Goal: Entertainment & Leisure: Consume media (video, audio)

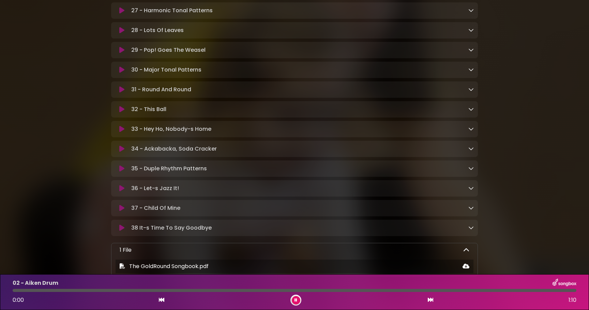
scroll to position [719, 0]
click at [211, 152] on p "34 - Ackabacka, Soda Cracker Loading Track..." at bounding box center [174, 148] width 86 height 8
click at [122, 152] on icon at bounding box center [121, 148] width 5 height 7
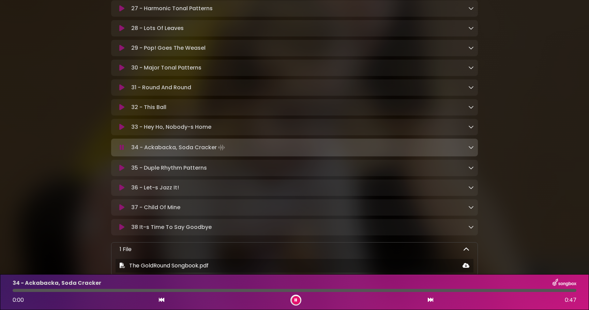
scroll to position [717, 0]
click at [122, 152] on icon at bounding box center [122, 149] width 4 height 7
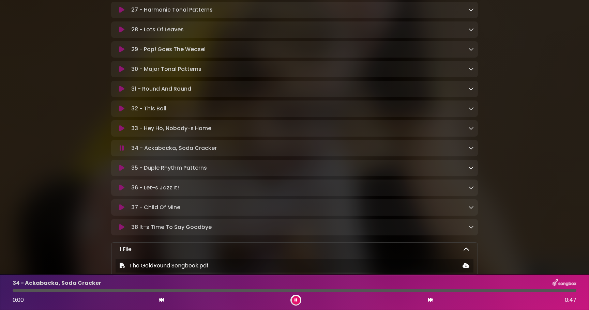
click at [122, 152] on icon at bounding box center [122, 148] width 4 height 7
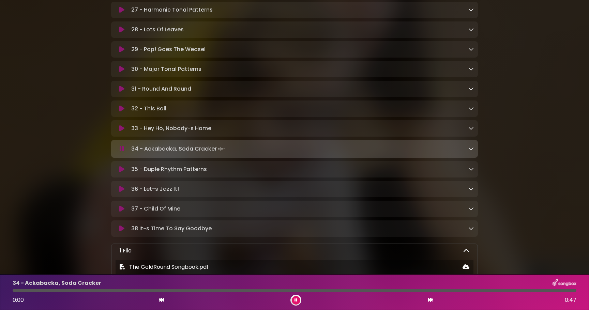
click at [152, 154] on p "34 - Ackabacka, Soda Cracker Loading Track..." at bounding box center [178, 149] width 95 height 10
click at [122, 152] on icon at bounding box center [122, 149] width 4 height 7
click at [118, 173] on button at bounding box center [121, 169] width 13 height 7
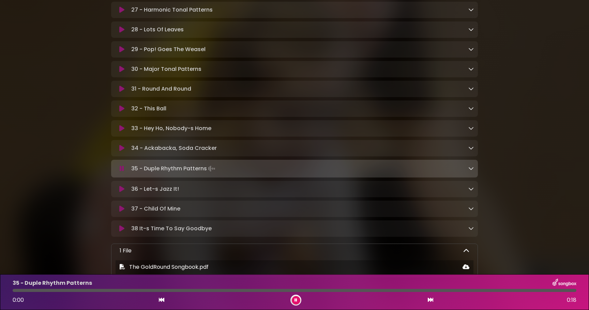
click at [119, 132] on icon at bounding box center [121, 128] width 5 height 7
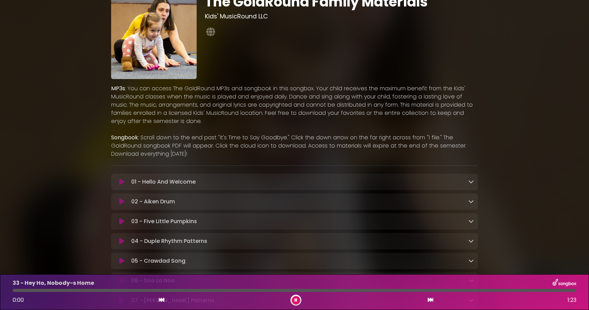
scroll to position [55, 0]
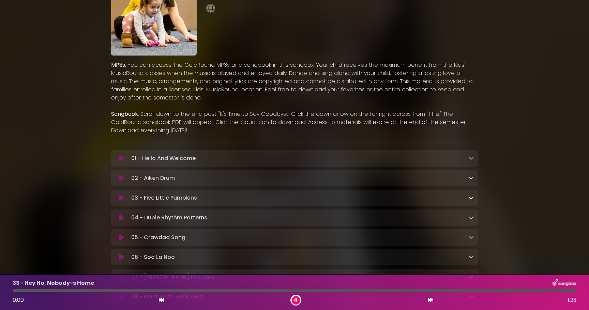
click at [121, 180] on icon at bounding box center [121, 178] width 5 height 7
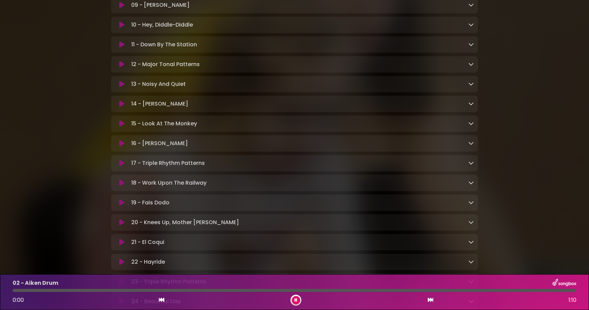
scroll to position [369, 0]
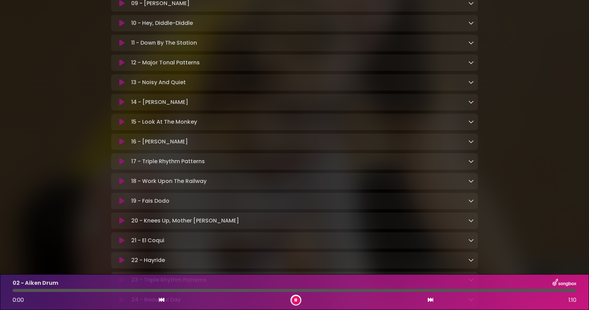
click at [121, 180] on div "18 - Work Upon The Railway Loading Track..." at bounding box center [294, 181] width 359 height 8
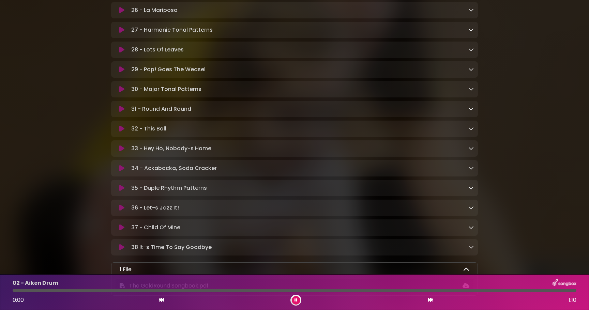
scroll to position [715, 0]
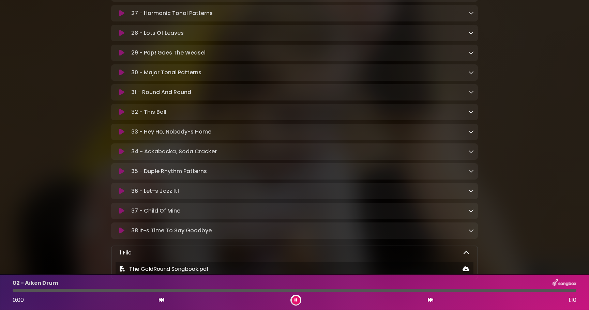
click at [125, 160] on div "34 - Ackabacka, Soda Cracker Loading Track... Name Email" at bounding box center [294, 152] width 367 height 16
click at [120, 155] on icon at bounding box center [121, 151] width 5 height 7
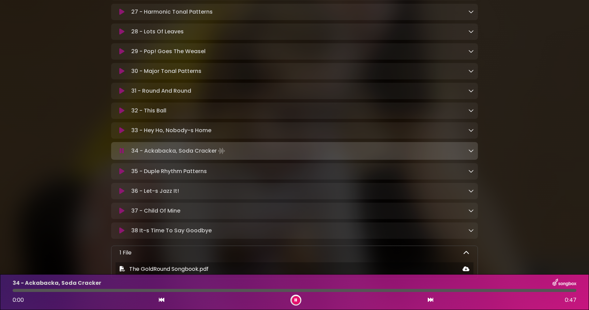
click at [120, 154] on icon at bounding box center [122, 151] width 4 height 7
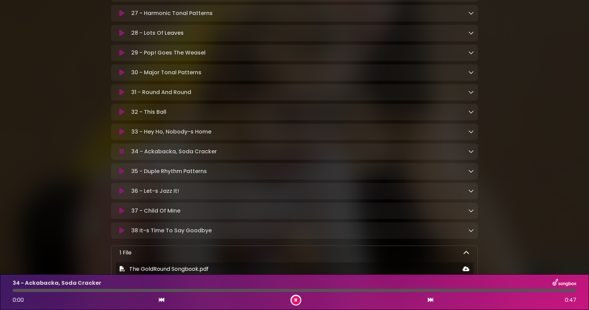
click at [120, 155] on icon at bounding box center [122, 151] width 4 height 7
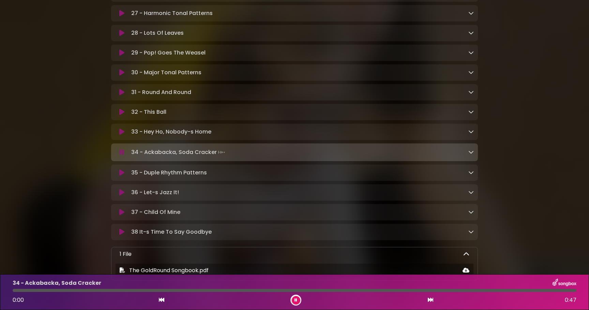
click at [120, 155] on icon at bounding box center [122, 152] width 4 height 7
click at [119, 156] on button at bounding box center [121, 152] width 13 height 7
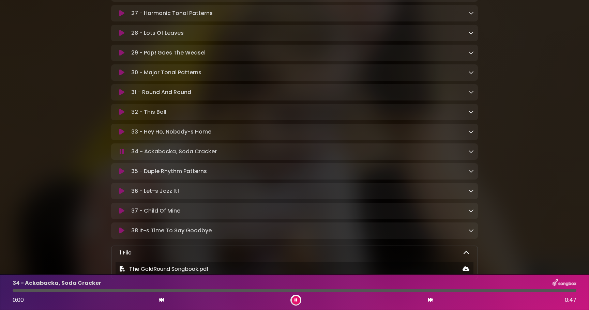
click at [119, 155] on button at bounding box center [121, 151] width 13 height 7
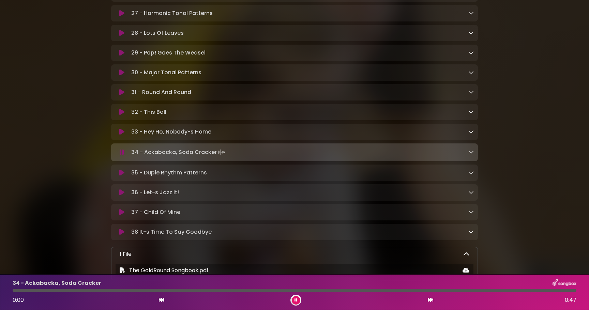
click at [119, 216] on icon at bounding box center [121, 212] width 5 height 7
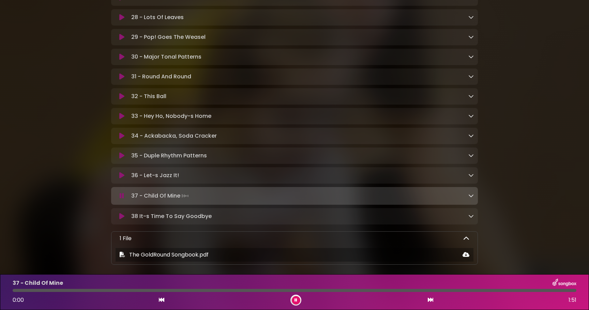
scroll to position [727, 0]
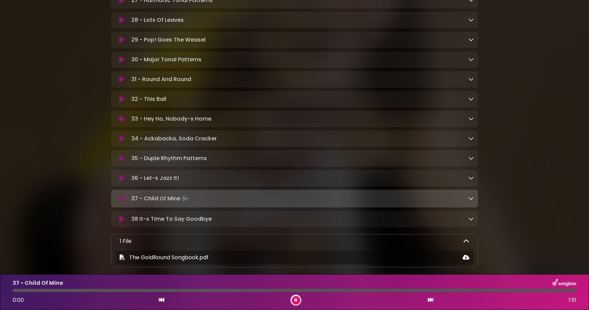
click at [118, 142] on button at bounding box center [121, 138] width 13 height 7
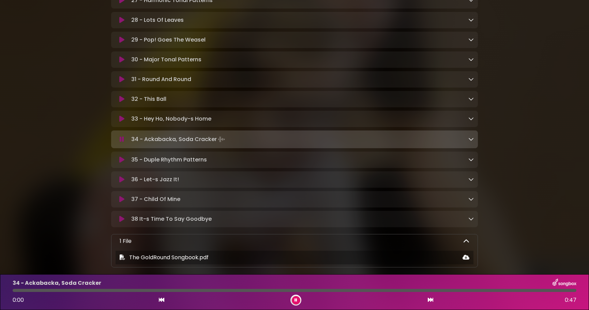
click at [121, 143] on icon at bounding box center [122, 139] width 4 height 7
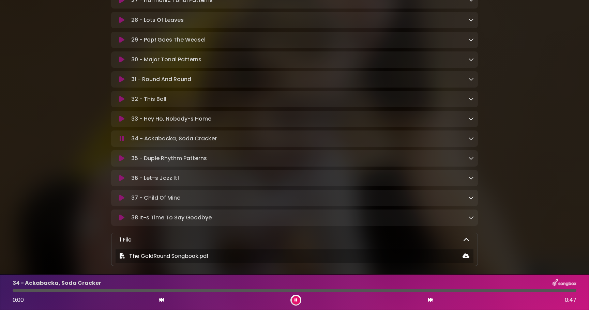
click at [121, 142] on icon at bounding box center [122, 138] width 4 height 7
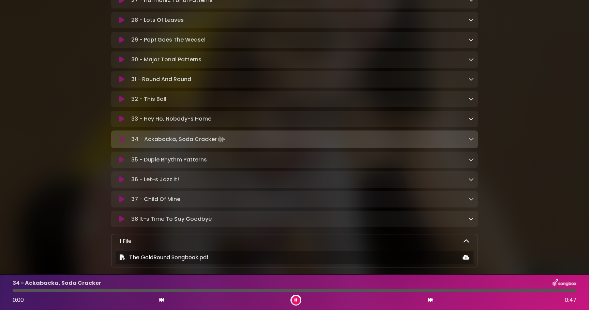
click at [123, 143] on icon at bounding box center [122, 139] width 4 height 7
click at [124, 143] on button at bounding box center [121, 139] width 13 height 7
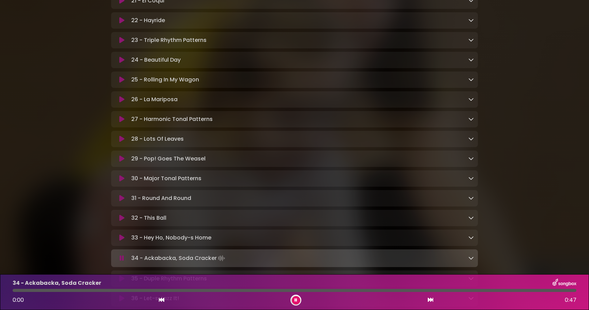
scroll to position [607, 0]
click at [120, 104] on icon at bounding box center [121, 100] width 5 height 7
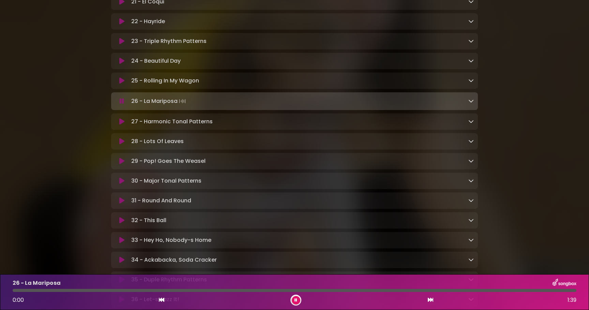
click at [120, 105] on icon at bounding box center [122, 101] width 4 height 7
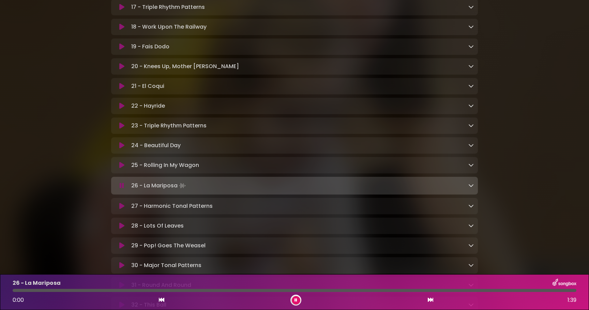
scroll to position [522, 0]
click at [589, 303] on div "26 - La Mariposa 0:00 1:39" at bounding box center [294, 292] width 589 height 36
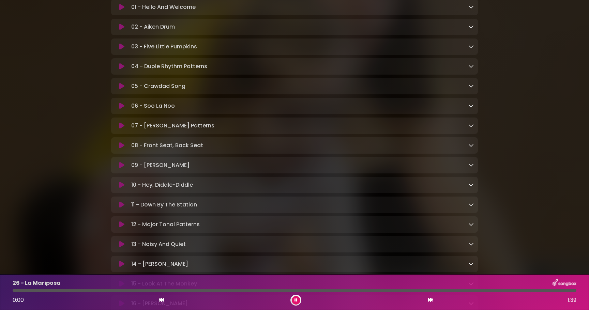
scroll to position [206, 0]
click at [120, 88] on icon at bounding box center [121, 86] width 5 height 7
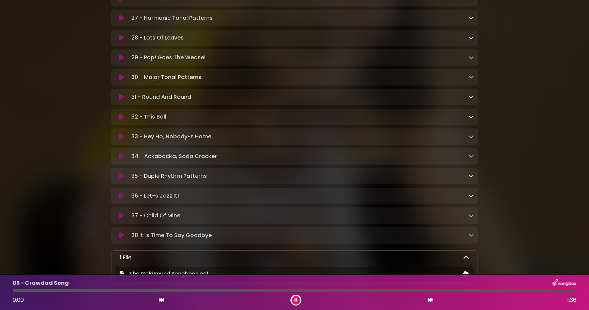
scroll to position [770, 0]
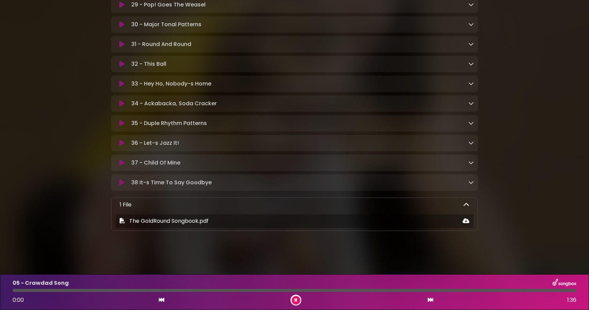
click at [121, 102] on icon at bounding box center [121, 103] width 5 height 7
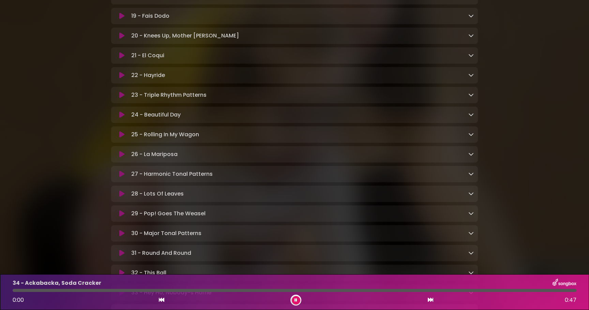
scroll to position [552, 0]
click at [120, 159] on icon at bounding box center [121, 155] width 5 height 7
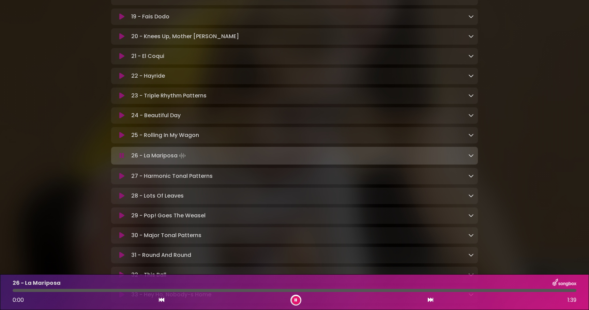
click at [120, 159] on icon at bounding box center [122, 155] width 4 height 7
drag, startPoint x: 24, startPoint y: 118, endPoint x: 415, endPoint y: 173, distance: 394.5
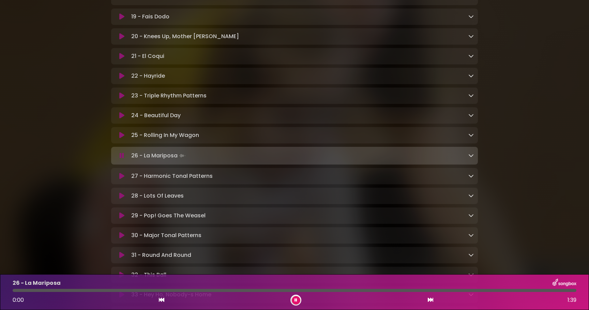
click at [124, 159] on button at bounding box center [121, 155] width 13 height 7
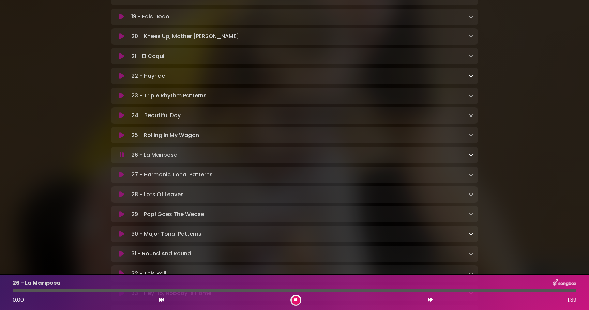
click at [124, 159] on button at bounding box center [121, 155] width 13 height 7
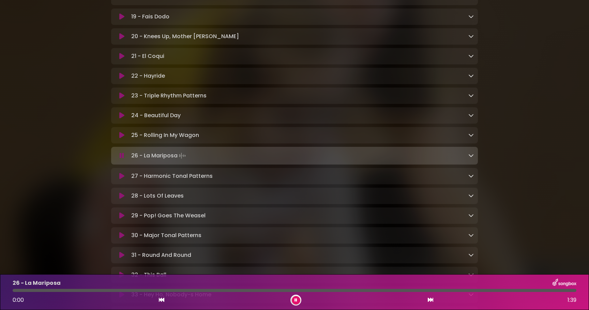
click at [124, 159] on button at bounding box center [121, 155] width 13 height 7
click at [121, 159] on icon at bounding box center [122, 155] width 4 height 7
click at [188, 252] on div "01 - Hello And Welcome Loading Track... Name" at bounding box center [294, 48] width 367 height 790
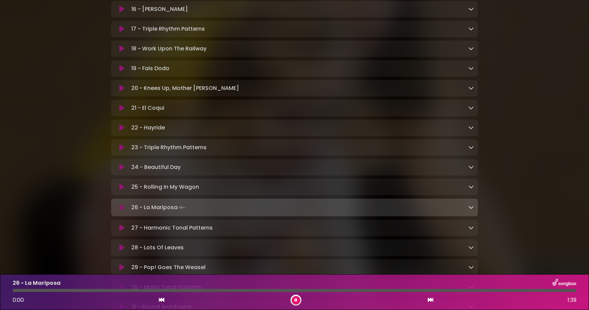
scroll to position [489, 0]
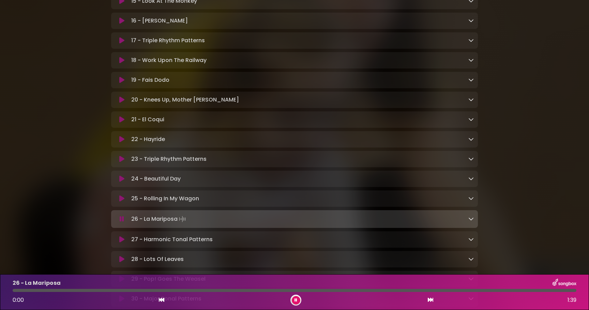
click at [122, 182] on icon at bounding box center [121, 179] width 5 height 7
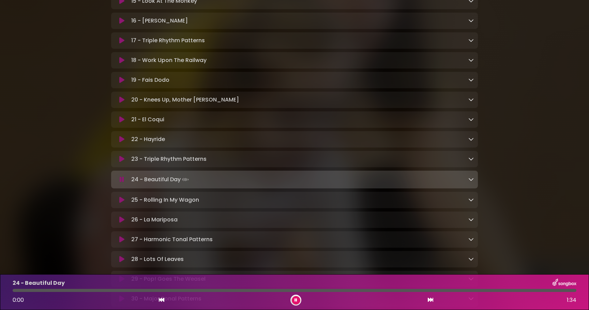
click at [119, 223] on icon at bounding box center [121, 220] width 5 height 7
